Goal: Find specific page/section: Find specific page/section

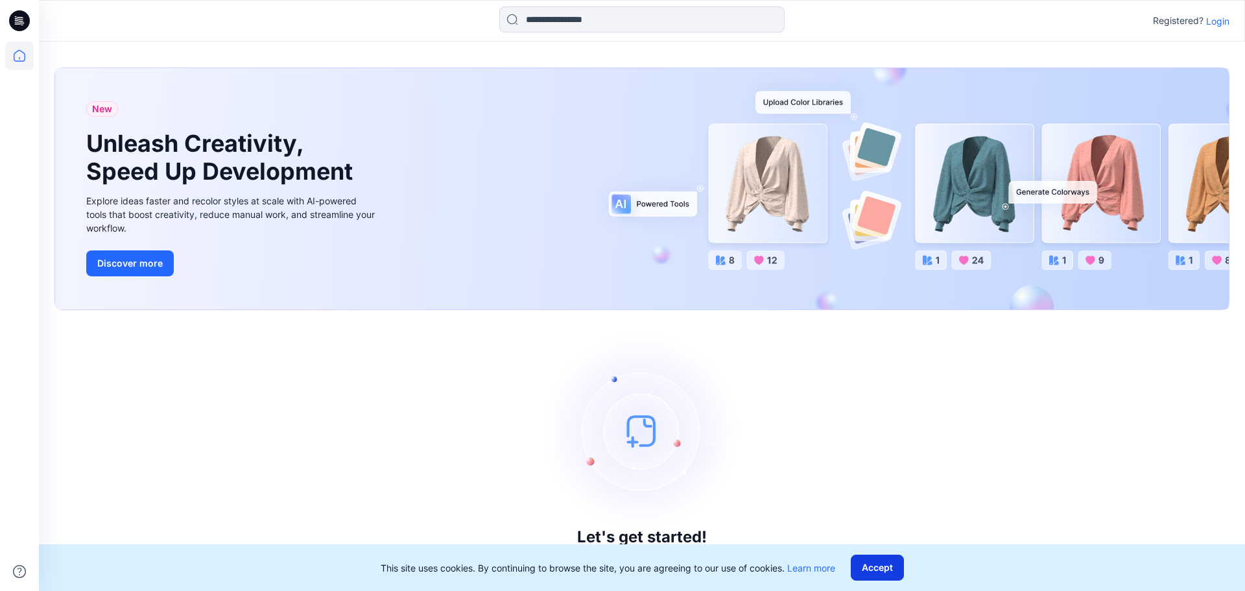
click at [879, 572] on button "Accept" at bounding box center [876, 567] width 53 height 26
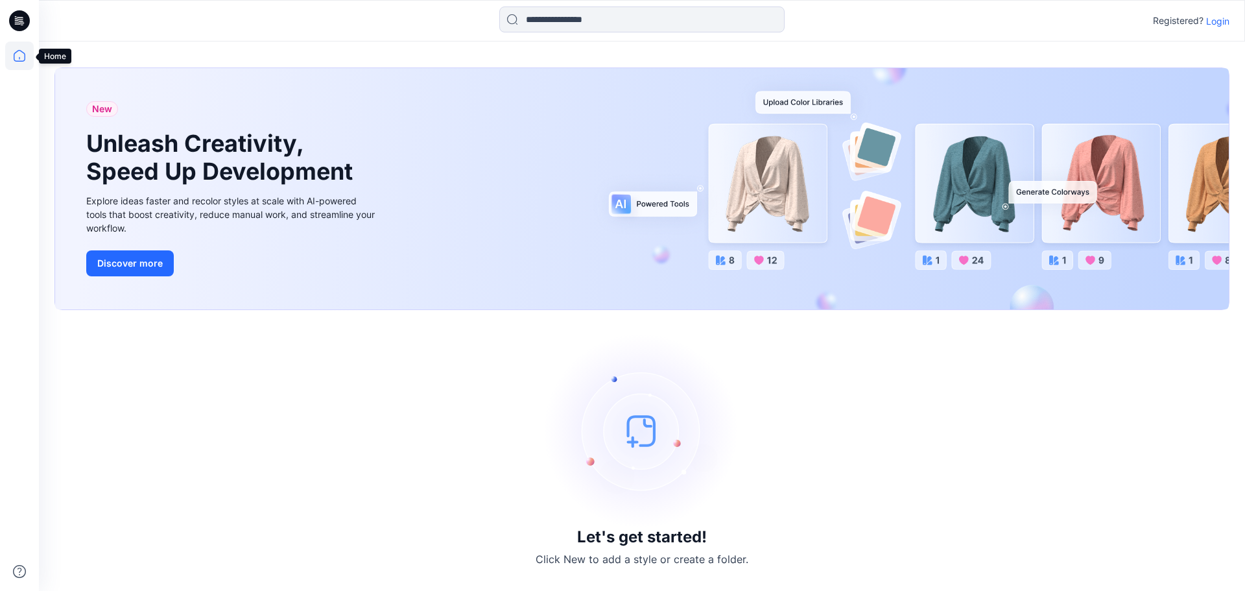
drag, startPoint x: 20, startPoint y: 47, endPoint x: 303, endPoint y: 77, distance: 284.2
click at [20, 47] on icon at bounding box center [19, 55] width 29 height 29
click at [1207, 19] on p "Login" at bounding box center [1217, 21] width 23 height 14
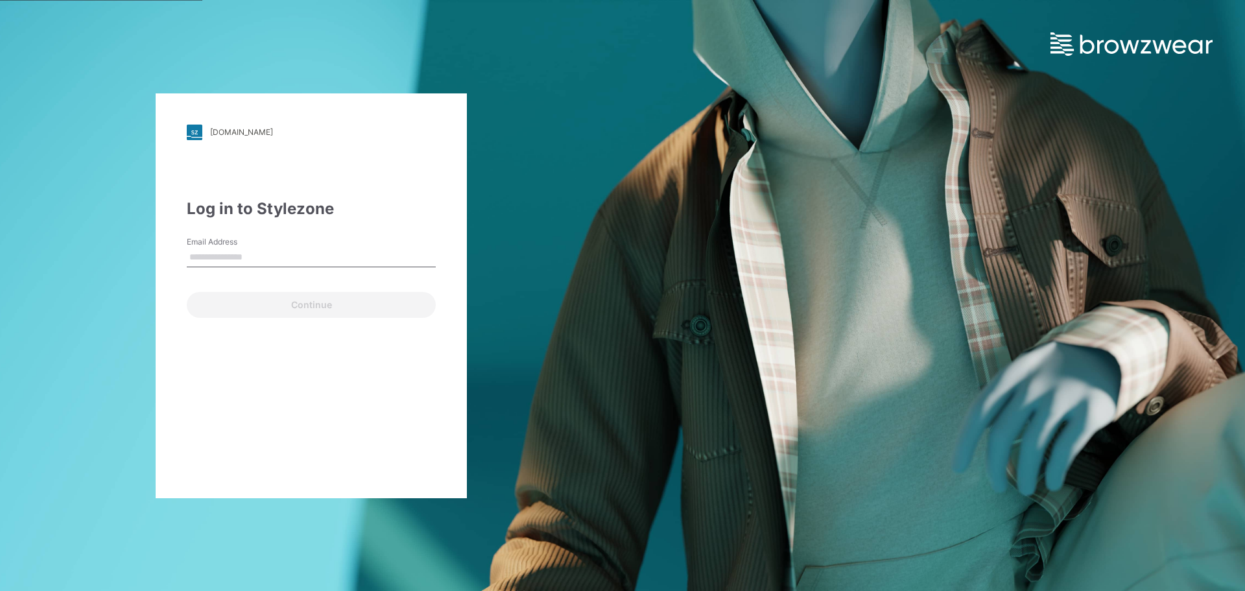
type input "**********"
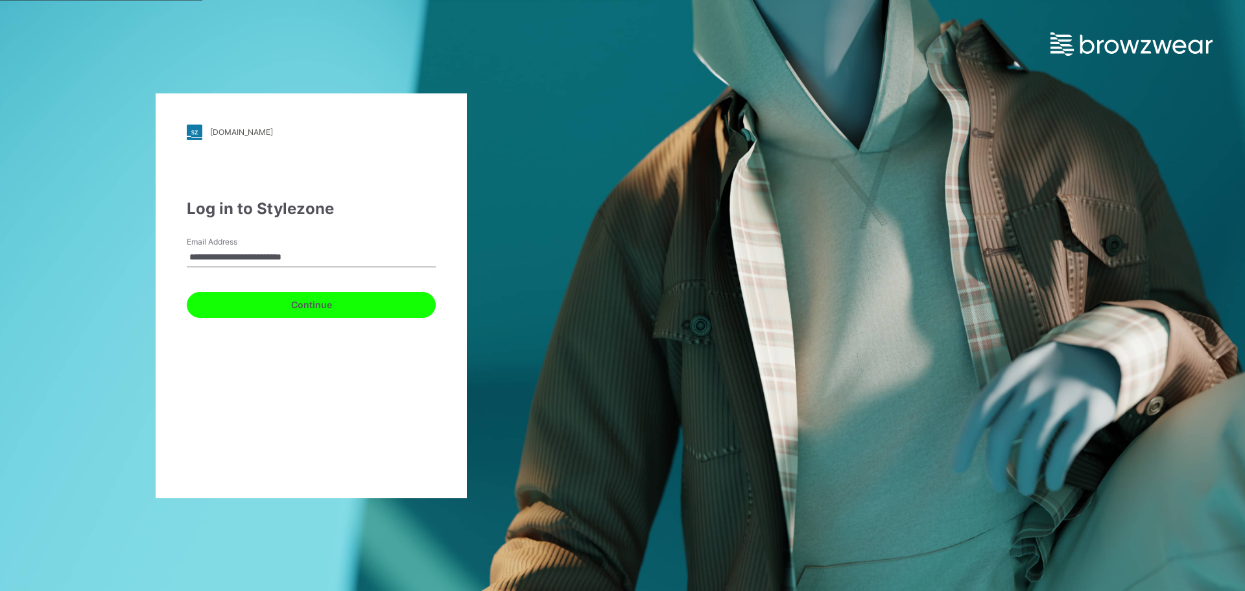
click at [305, 307] on button "Continue" at bounding box center [311, 305] width 249 height 26
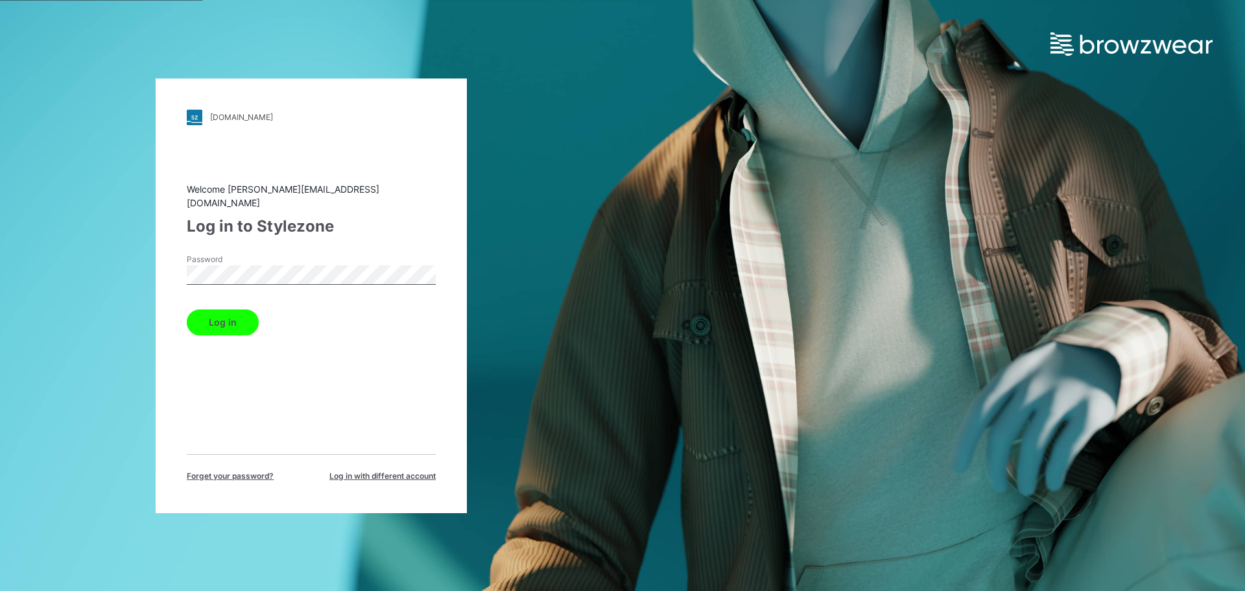
click at [237, 313] on button "Log in" at bounding box center [223, 322] width 72 height 26
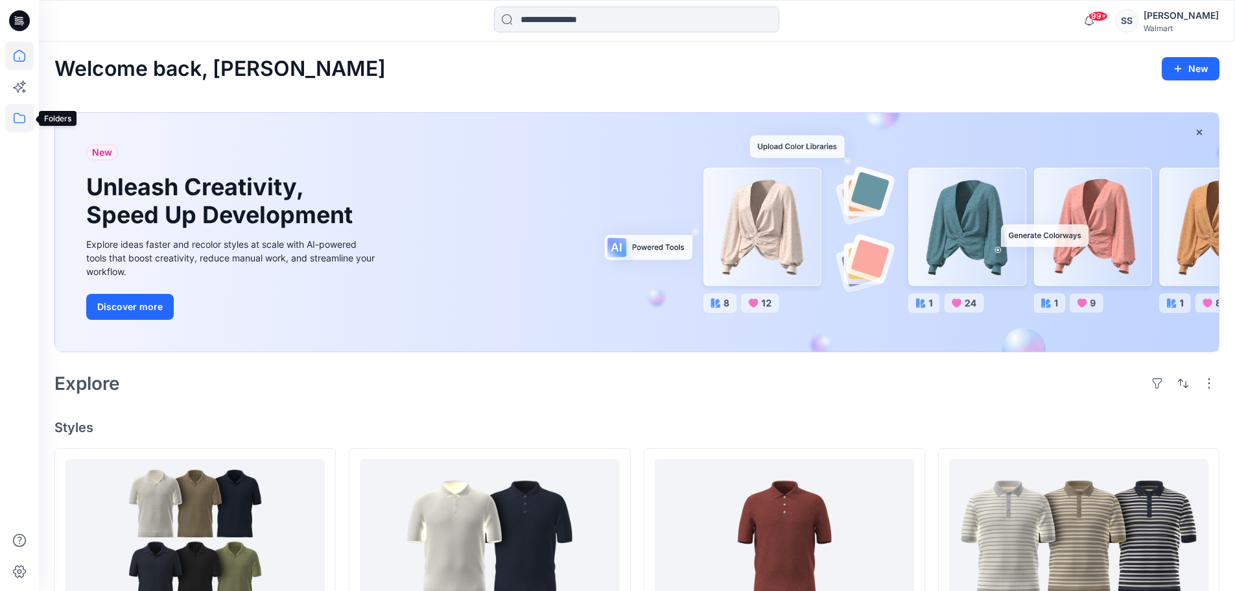
click at [19, 118] on icon at bounding box center [19, 118] width 29 height 29
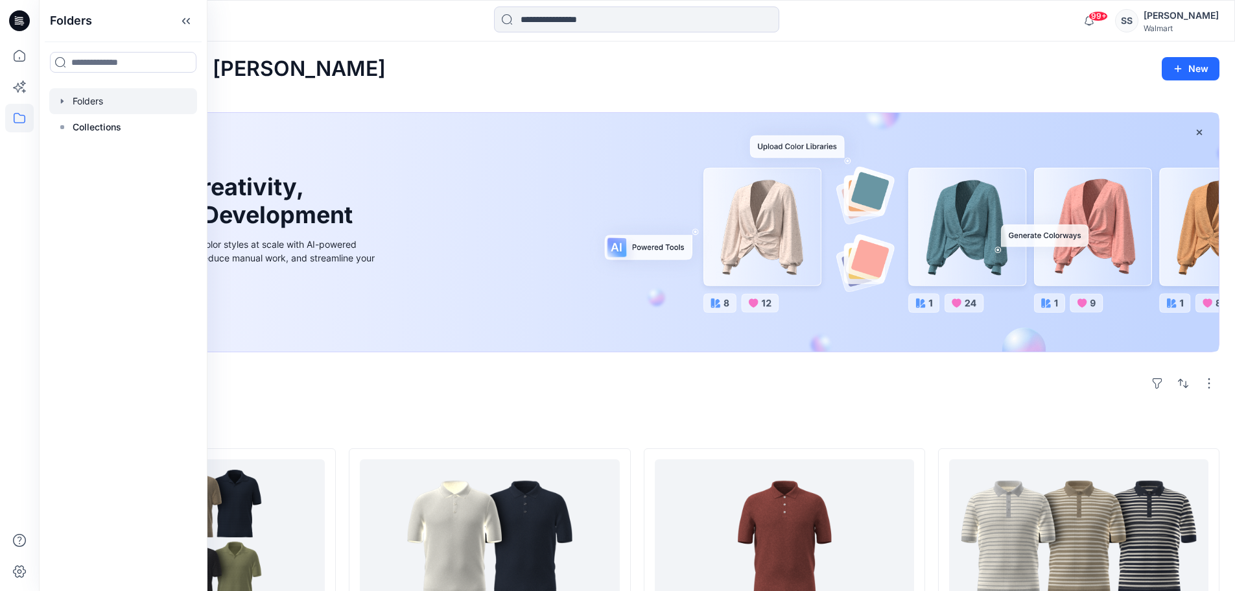
click at [123, 95] on div at bounding box center [123, 101] width 148 height 26
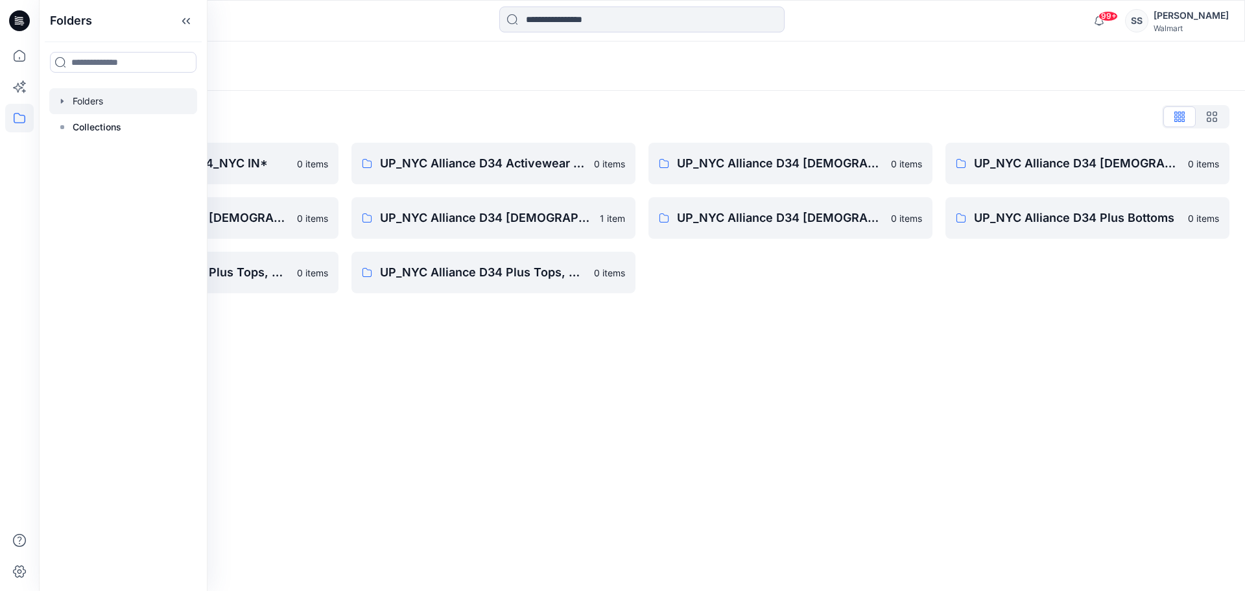
click at [447, 403] on div "Folders Folders List *UP_NYC Alliance D34_NYC IN* 0 items UP_NYC Alliance D34 […" at bounding box center [642, 315] width 1206 height 549
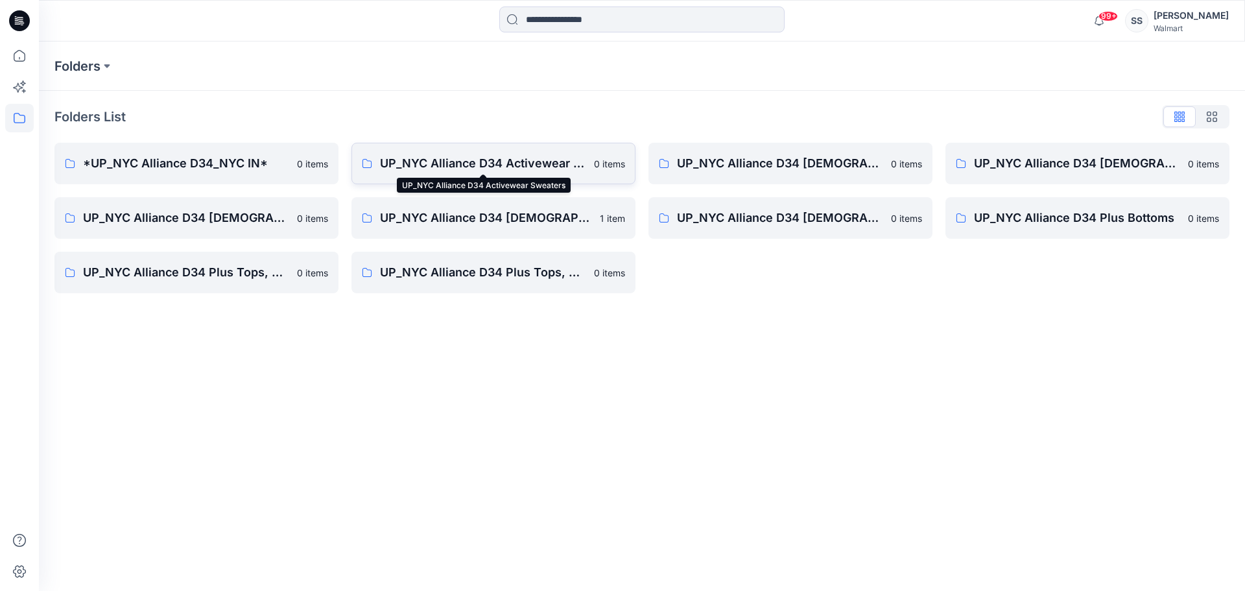
click at [489, 164] on p "UP_NYC Alliance D34 Activewear Sweaters" at bounding box center [483, 163] width 206 height 18
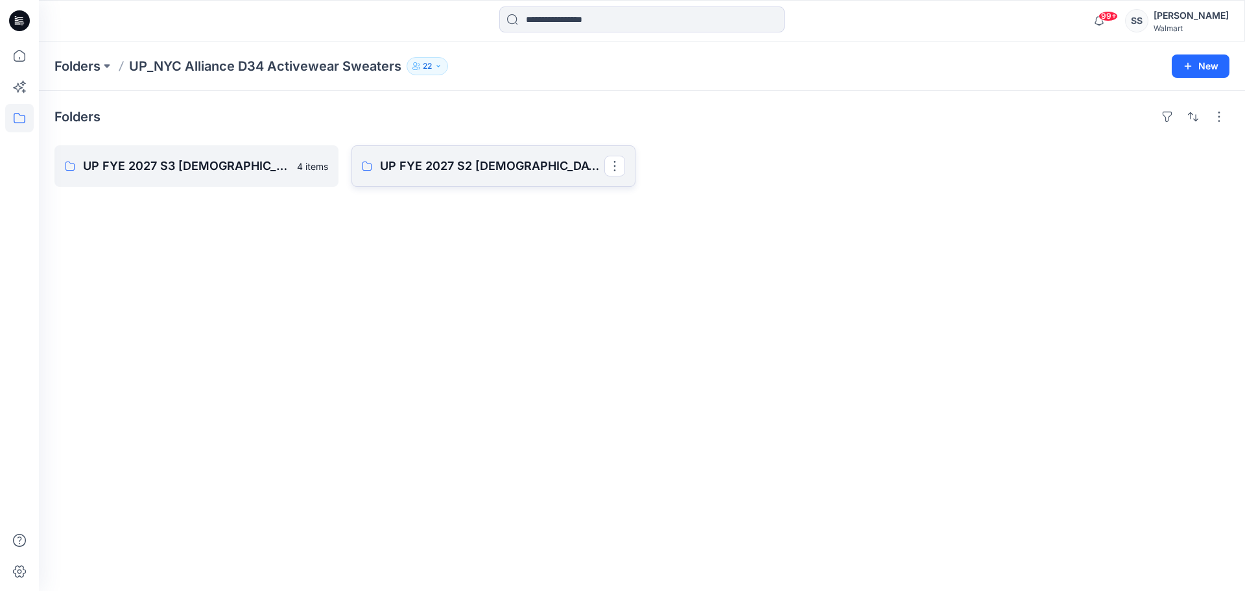
click at [489, 164] on p "UP FYE 2027 S2 [DEMOGRAPHIC_DATA] ACTIVE NYC Alliance" at bounding box center [492, 166] width 224 height 18
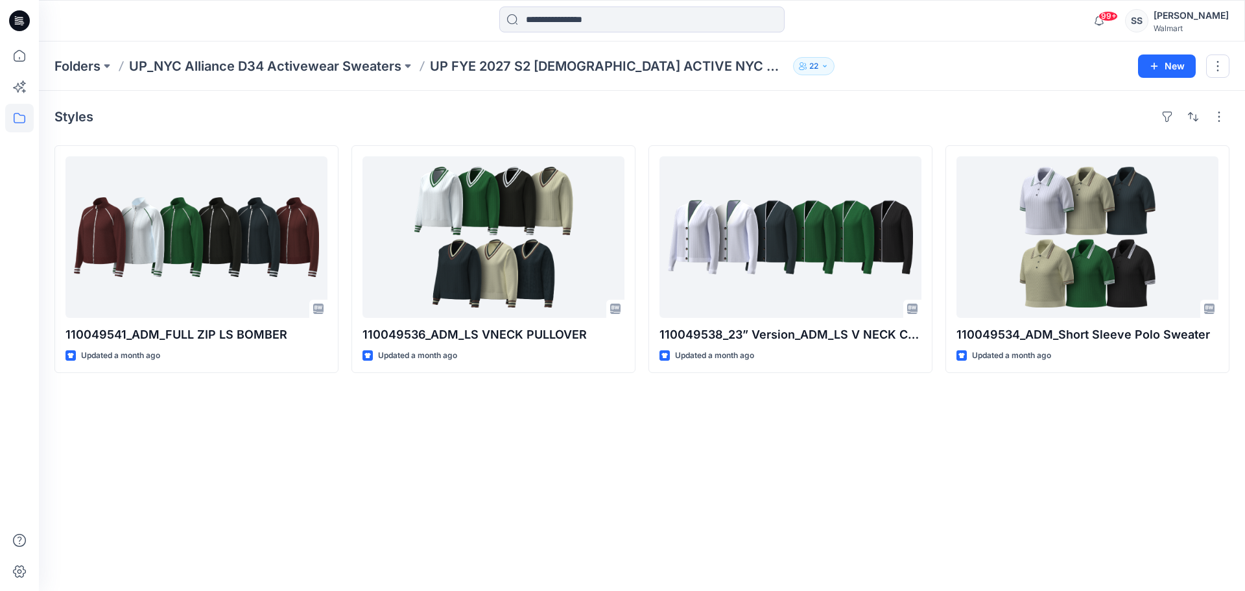
click at [518, 66] on p "UP FYE 2027 S2 [DEMOGRAPHIC_DATA] ACTIVE NYC Alliance" at bounding box center [609, 66] width 358 height 18
drag, startPoint x: 662, startPoint y: 68, endPoint x: 452, endPoint y: 72, distance: 209.4
click at [452, 72] on p "UP FYE 2027 S2 [DEMOGRAPHIC_DATA] ACTIVE NYC Alliance" at bounding box center [609, 66] width 358 height 18
copy p "FYE 2027 S2 [DEMOGRAPHIC_DATA] ACTIVE [GEOGRAPHIC_DATA]"
click at [91, 70] on p "Folders" at bounding box center [77, 66] width 46 height 18
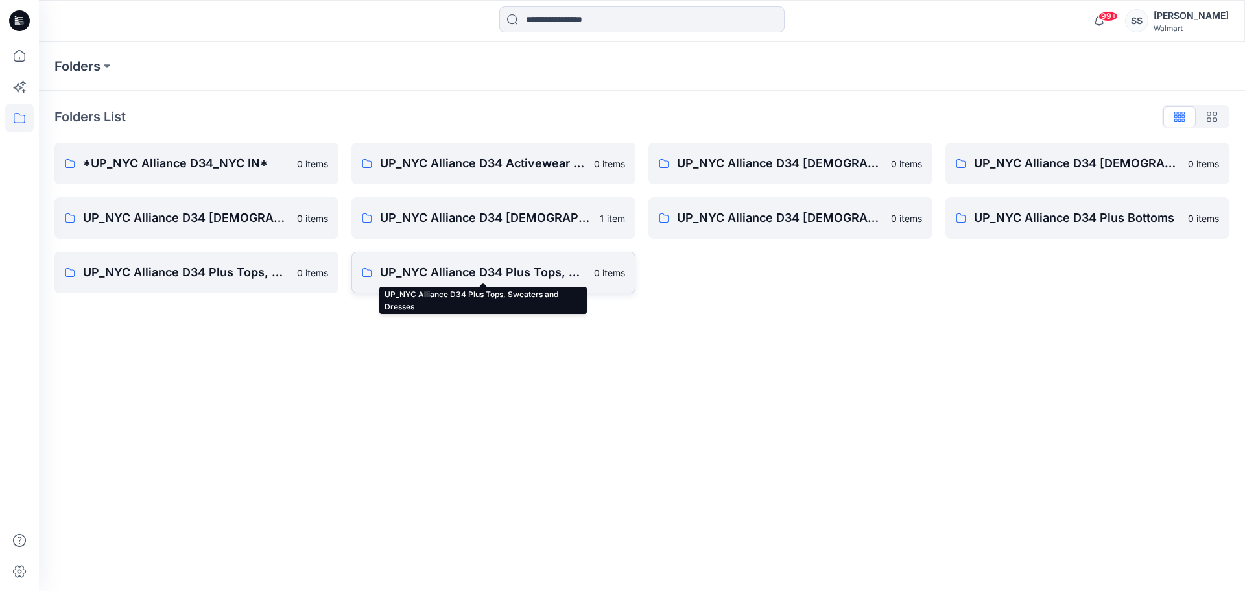
click at [478, 270] on p "UP_NYC Alliance D34 Plus Tops, Sweaters and Dresses" at bounding box center [483, 272] width 206 height 18
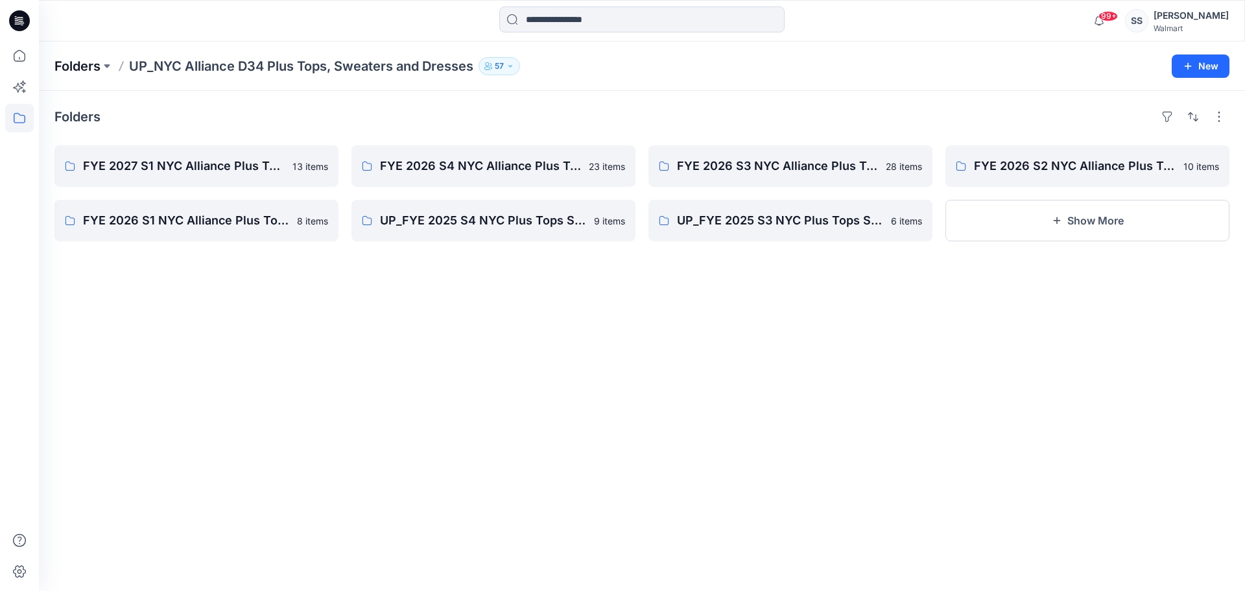
click at [80, 69] on p "Folders" at bounding box center [77, 66] width 46 height 18
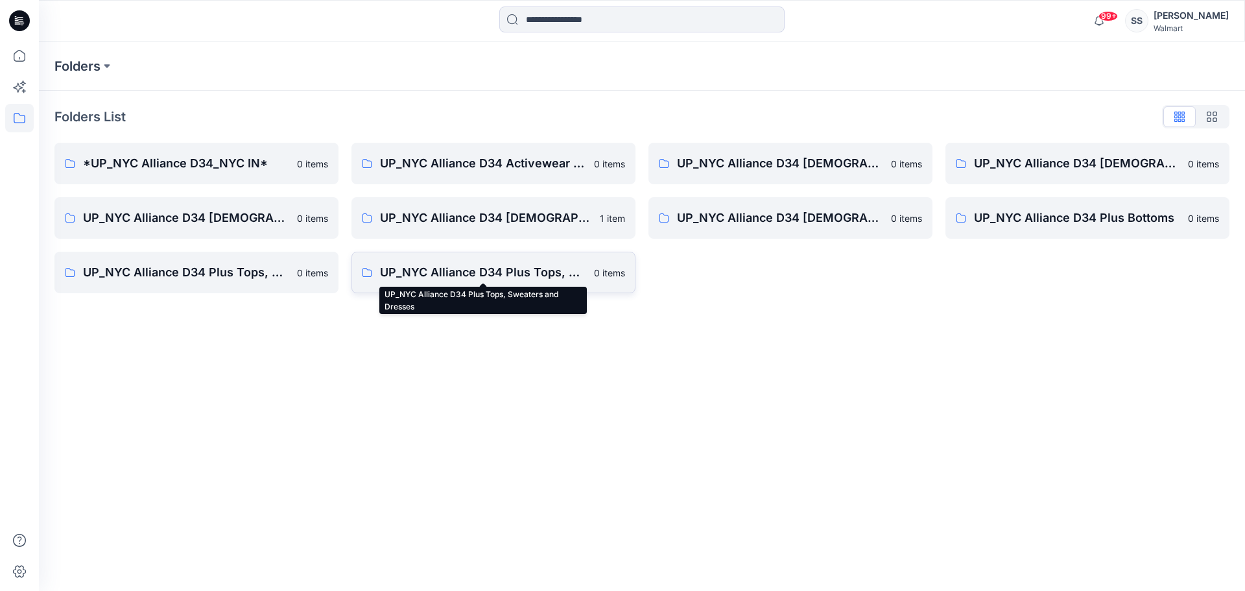
click at [508, 273] on p "UP_NYC Alliance D34 Plus Tops, Sweaters and Dresses" at bounding box center [483, 272] width 206 height 18
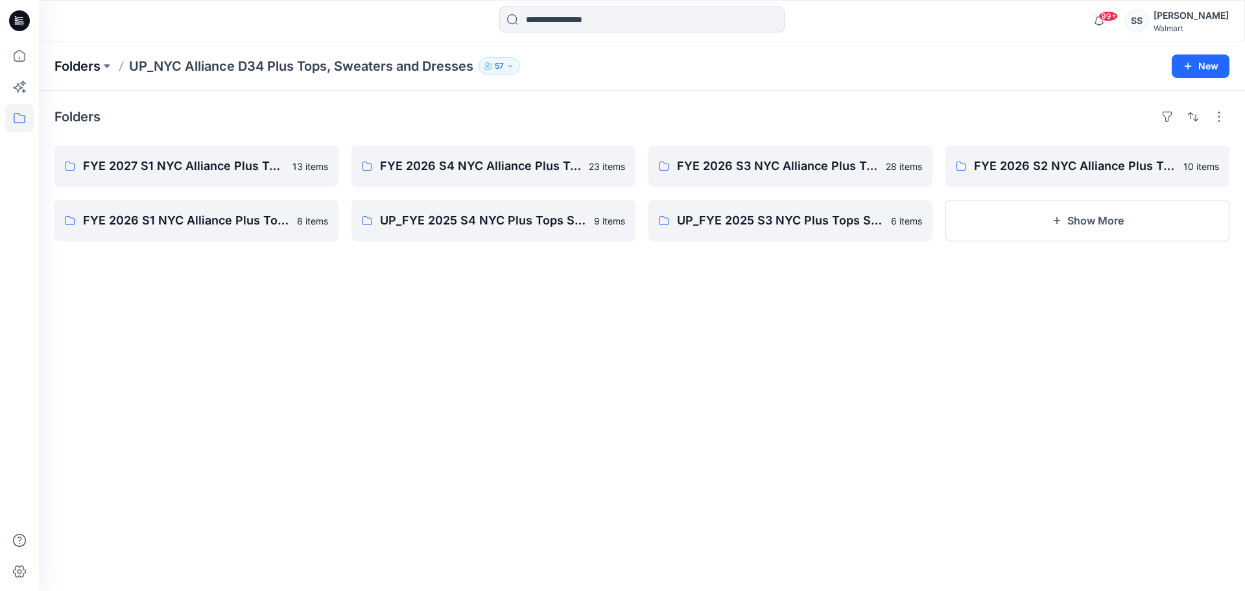
click at [69, 65] on p "Folders" at bounding box center [77, 66] width 46 height 18
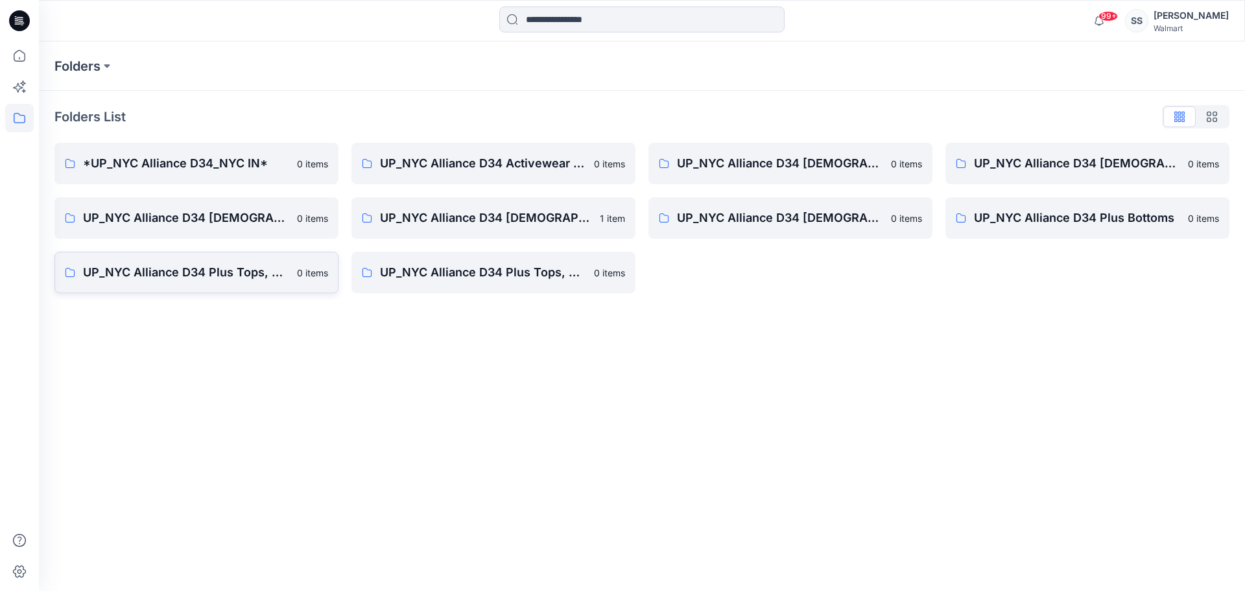
click at [214, 273] on p "UP_NYC Alliance D34 Plus Tops, Dresses and Sweaters" at bounding box center [186, 272] width 206 height 18
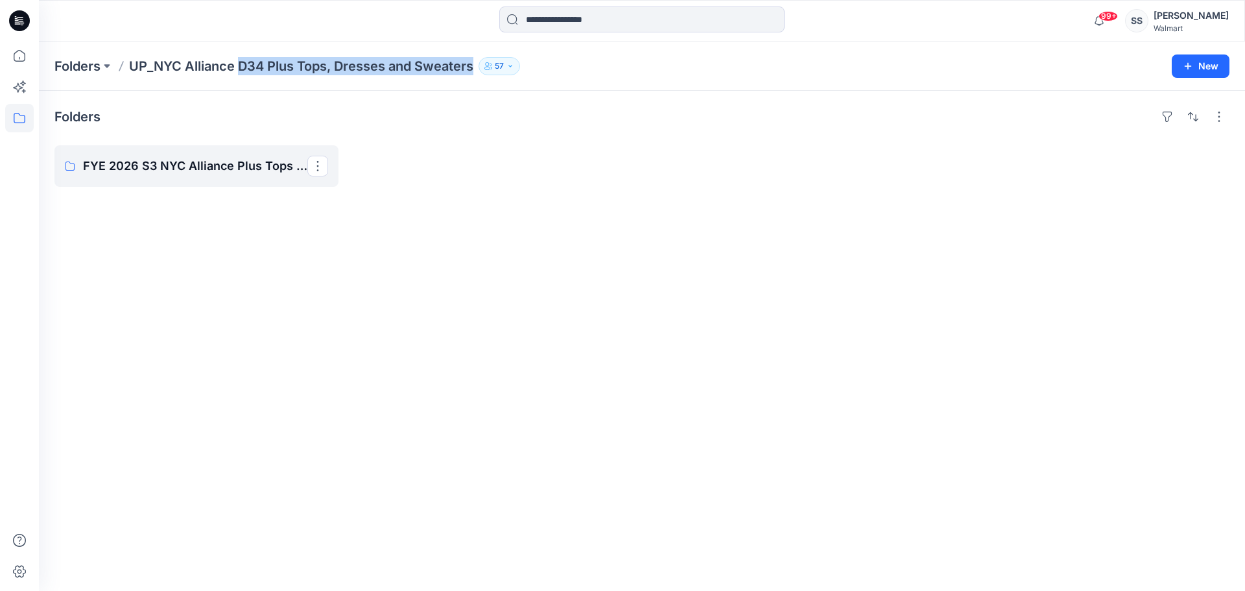
drag, startPoint x: 475, startPoint y: 71, endPoint x: 239, endPoint y: 73, distance: 236.0
click at [239, 73] on p "UP_NYC Alliance D34 Plus Tops, Dresses and Sweaters" at bounding box center [301, 66] width 344 height 18
copy p "D34 Plus Tops, Dresses and Sweaters"
drag, startPoint x: 279, startPoint y: 246, endPoint x: 244, endPoint y: 205, distance: 54.2
click at [279, 246] on div "Folders FYE 2026 S3 NYC Alliance Plus Tops & Dresses 10 items" at bounding box center [642, 341] width 1206 height 500
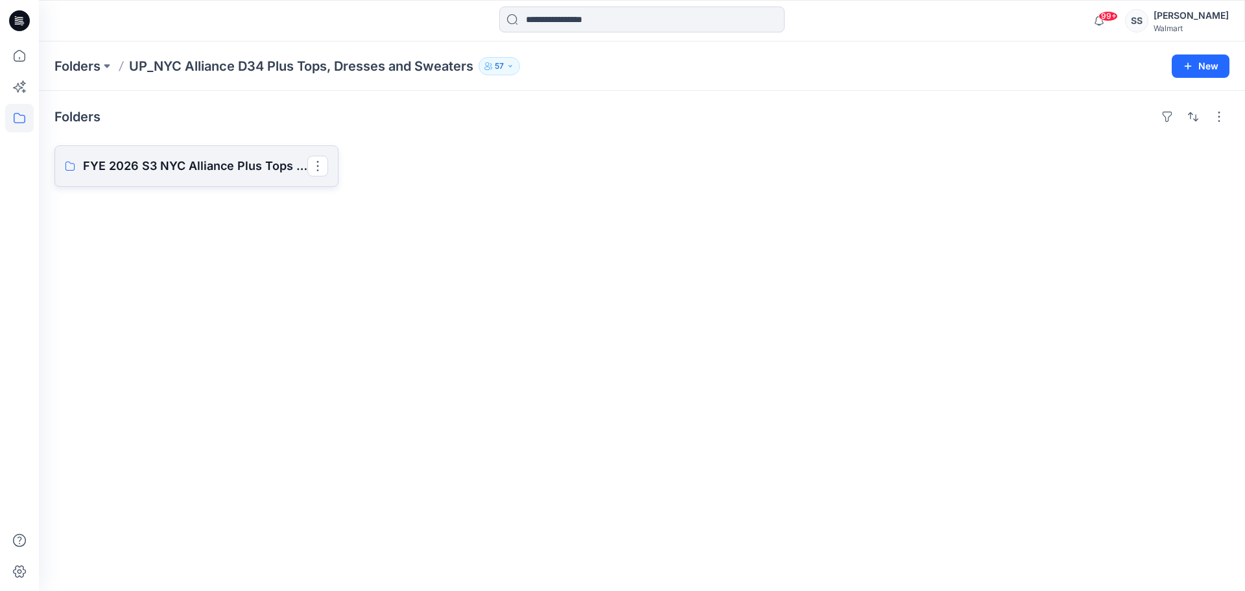
click at [209, 162] on p "FYE 2026 S3 NYC Alliance Plus Tops & Dresses" at bounding box center [195, 166] width 224 height 18
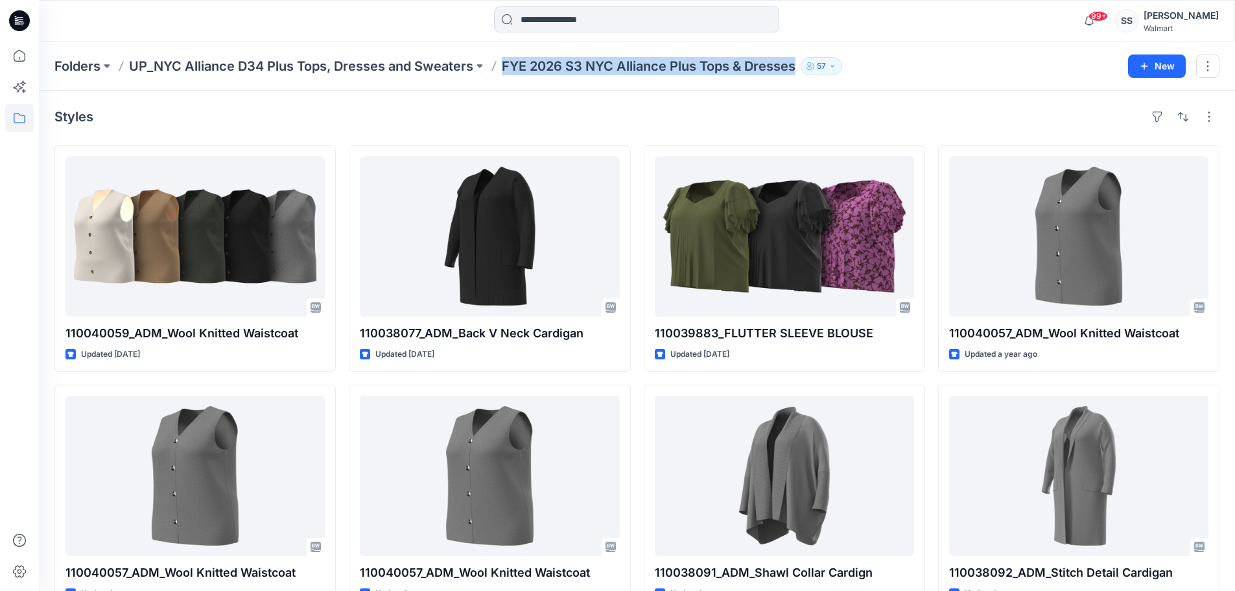
drag, startPoint x: 797, startPoint y: 71, endPoint x: 505, endPoint y: 67, distance: 292.4
click at [505, 67] on p "FYE 2026 S3 NYC Alliance Plus Tops & Dresses" at bounding box center [649, 66] width 294 height 18
copy p "FYE 2026 S3 NYC Alliance Plus Tops & Dresses"
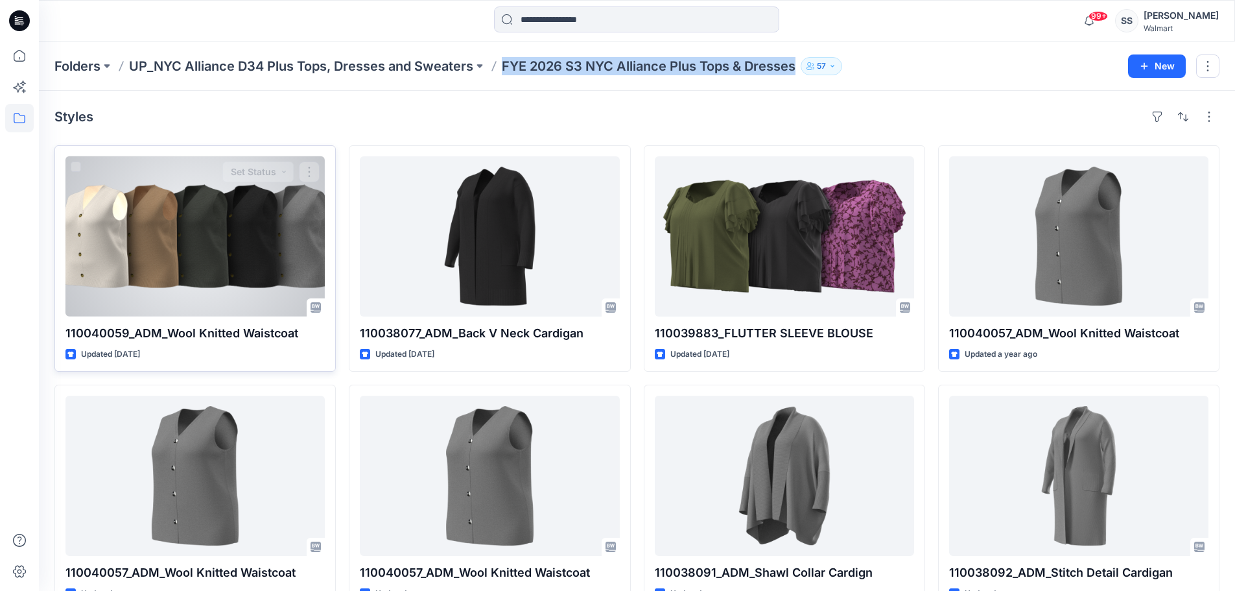
click at [198, 247] on div at bounding box center [194, 236] width 259 height 160
